Goal: Information Seeking & Learning: Learn about a topic

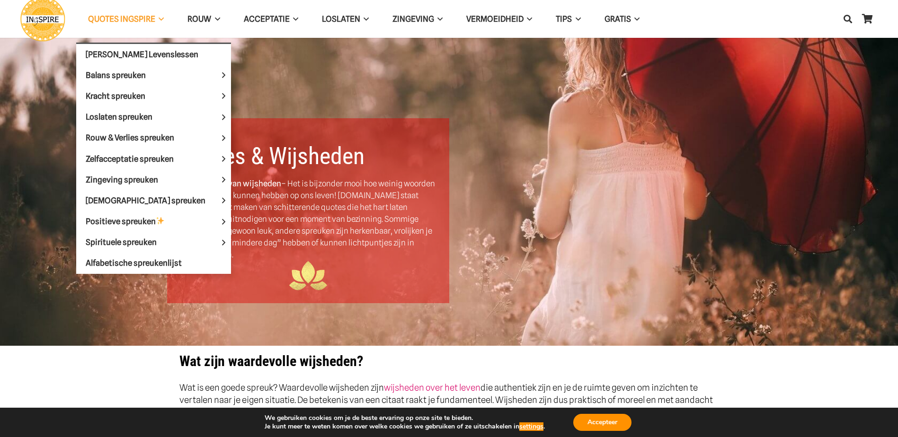
click at [163, 22] on span "QUOTES INGSPIRE Menu" at bounding box center [159, 19] width 9 height 24
click at [161, 260] on span "Alfabetische spreukenlijst" at bounding box center [134, 263] width 96 height 9
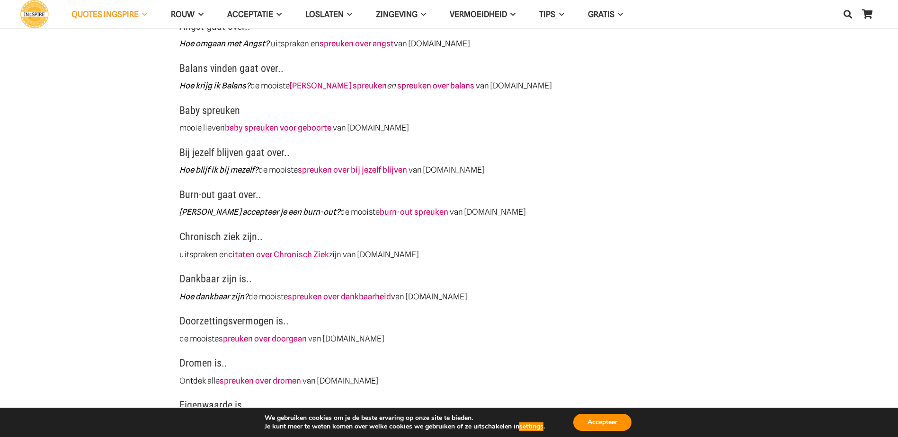
scroll to position [473, 0]
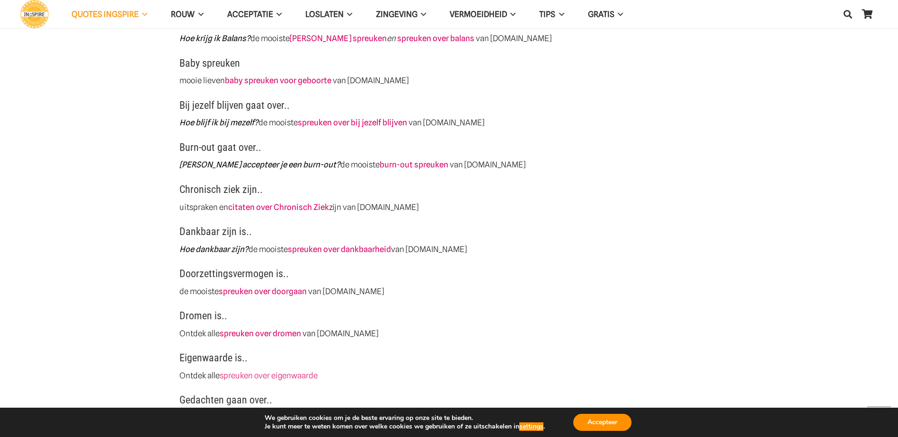
click at [220, 229] on h3 "Dankbaar zijn is.." at bounding box center [449, 234] width 540 height 18
click at [329, 247] on link "spreuken over dankbaarheid" at bounding box center [339, 249] width 103 height 9
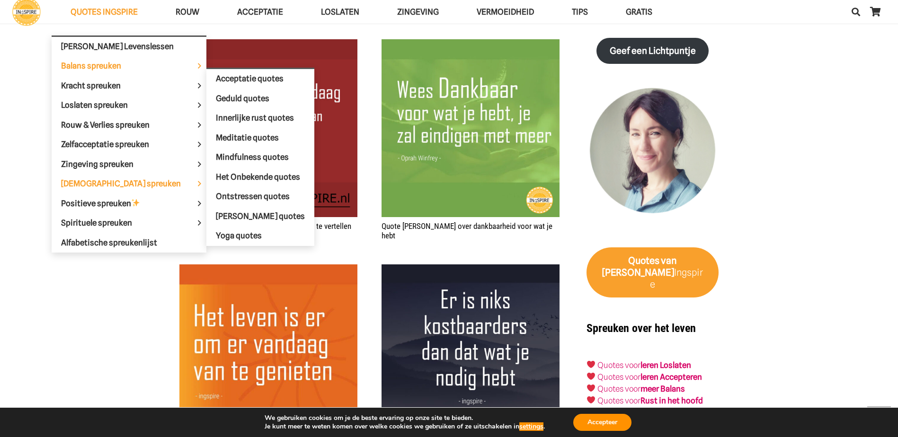
scroll to position [1184, 0]
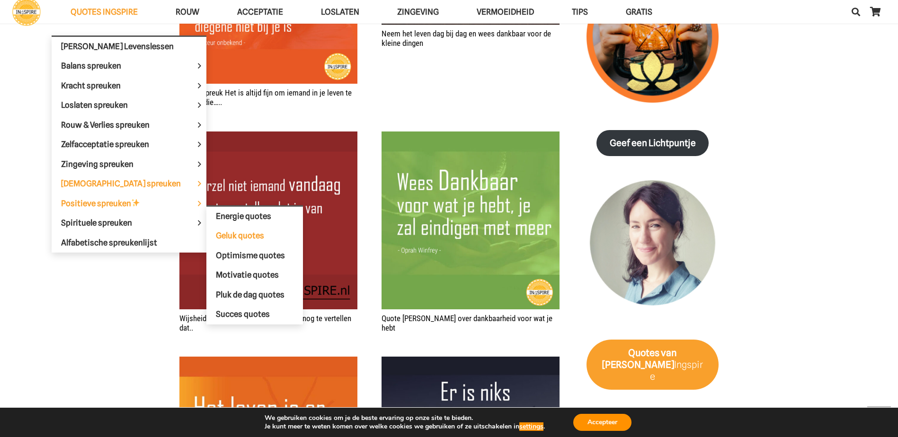
click at [223, 236] on span "Geluk quotes" at bounding box center [240, 235] width 48 height 9
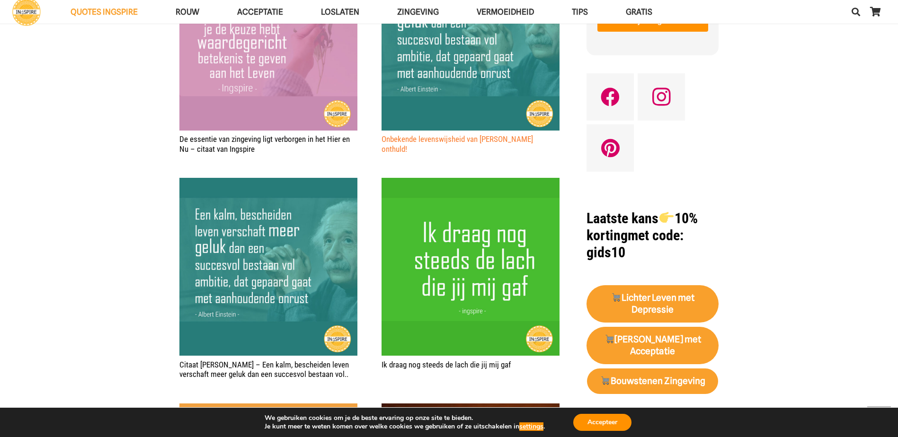
scroll to position [710, 0]
